Goal: Find specific page/section: Find specific page/section

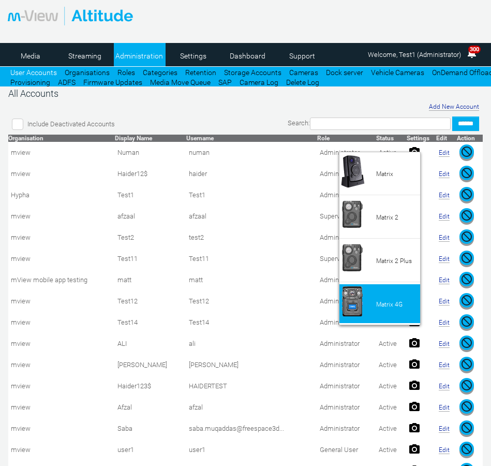
click at [378, 306] on span "Matrix 4G" at bounding box center [389, 304] width 26 height 7
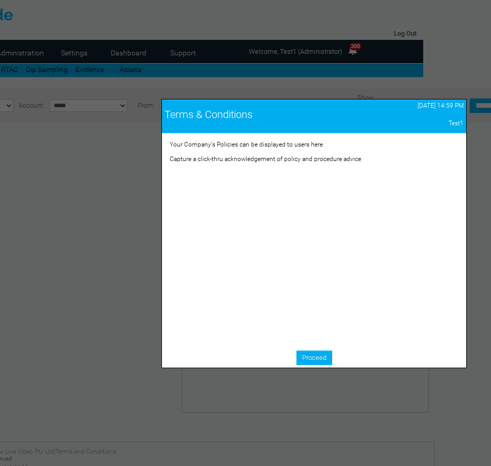
scroll to position [0, 119]
click at [307, 358] on link "Proceed" at bounding box center [315, 357] width 36 height 14
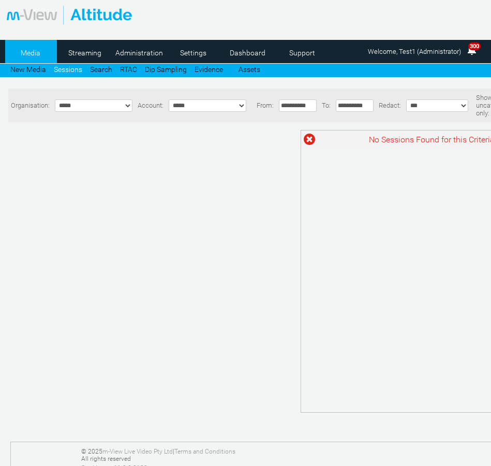
scroll to position [0, 119]
